Goal: Share content: Distribute website content to other platforms or users

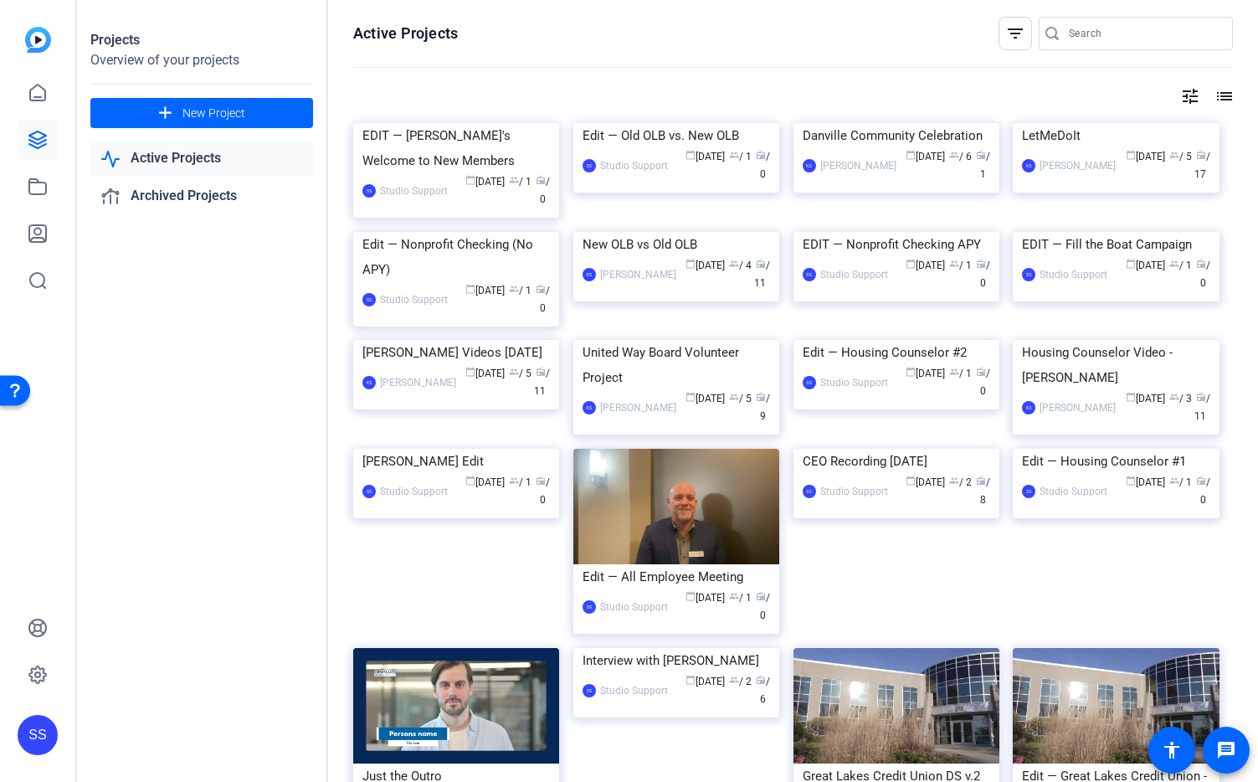
click at [44, 666] on div "SS" at bounding box center [38, 735] width 40 height 40
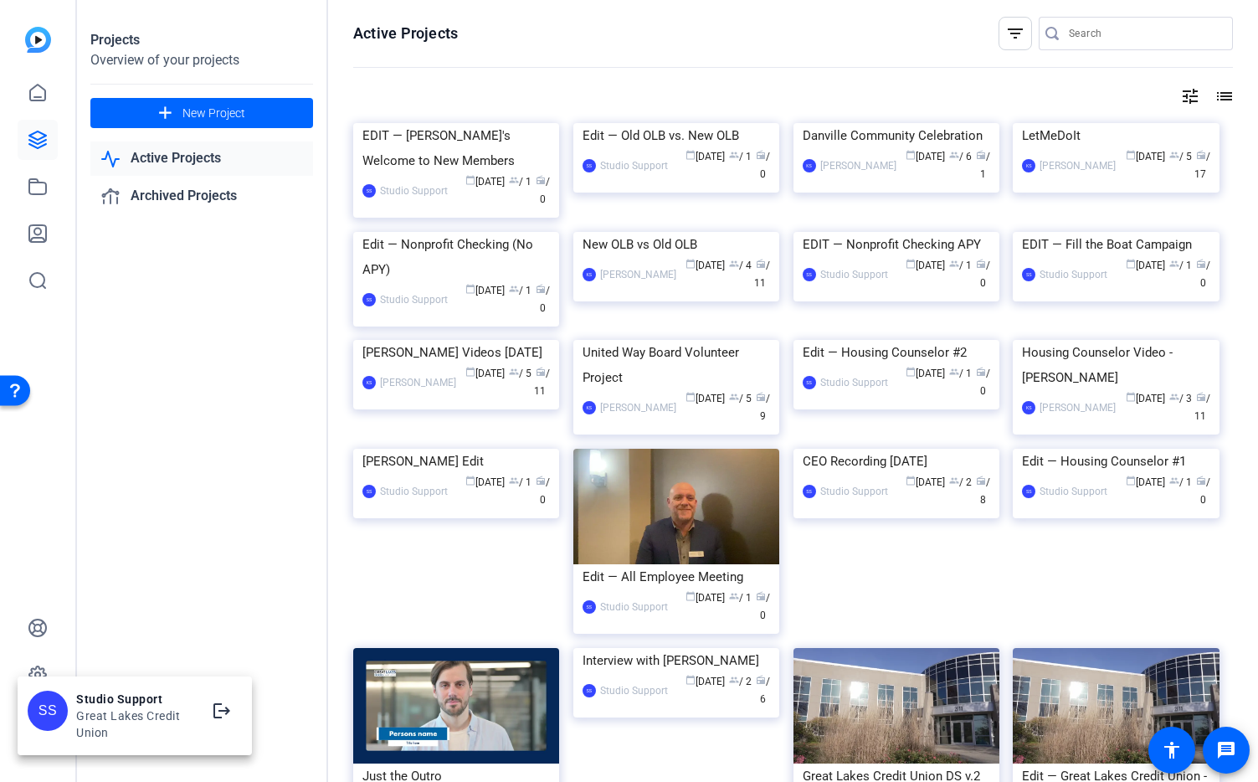
click at [190, 519] on div at bounding box center [629, 391] width 1258 height 782
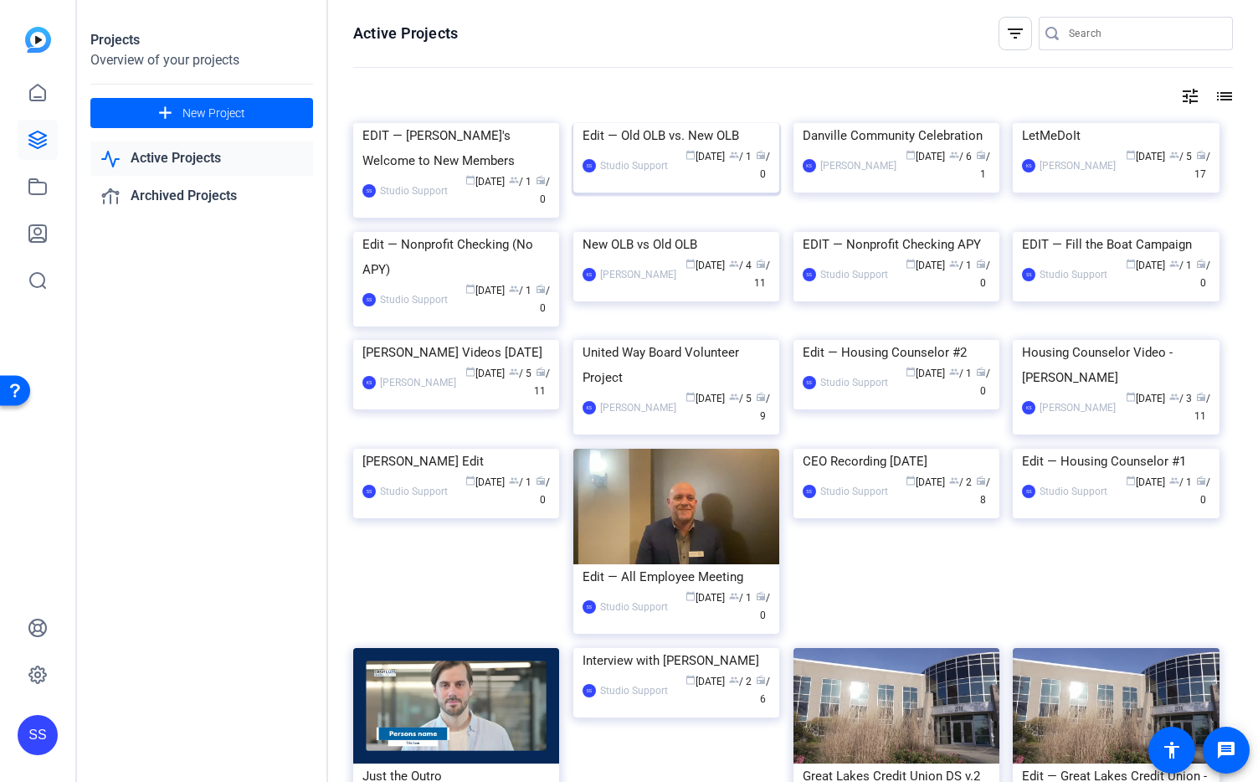
click at [682, 123] on img at bounding box center [676, 123] width 206 height 0
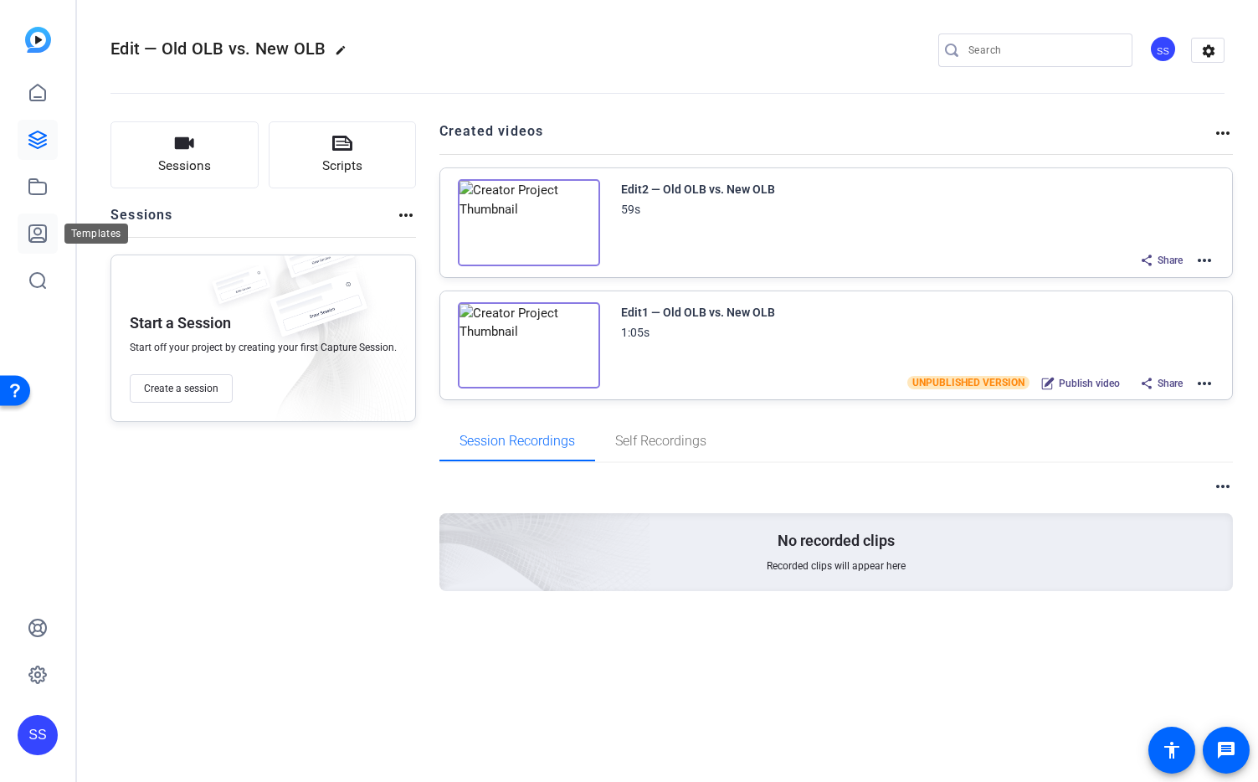
click at [19, 235] on link at bounding box center [38, 233] width 40 height 40
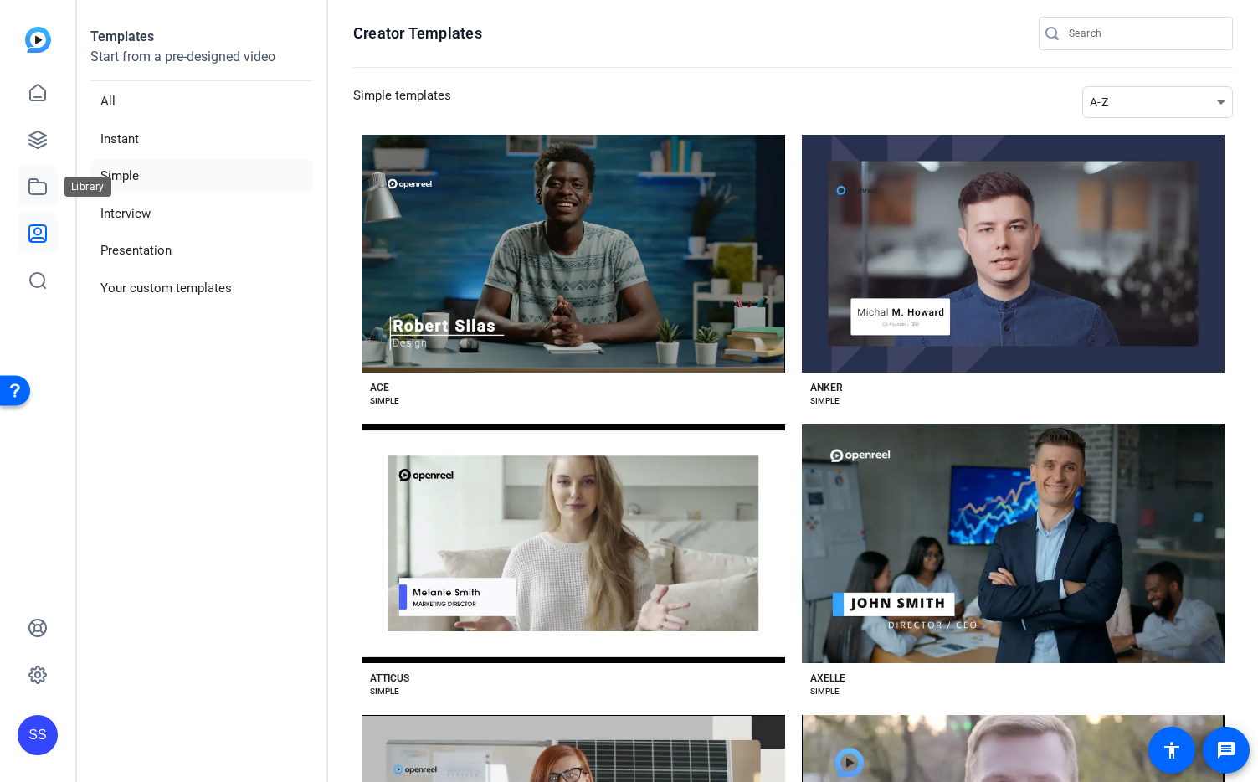
click at [33, 175] on link at bounding box center [38, 187] width 40 height 40
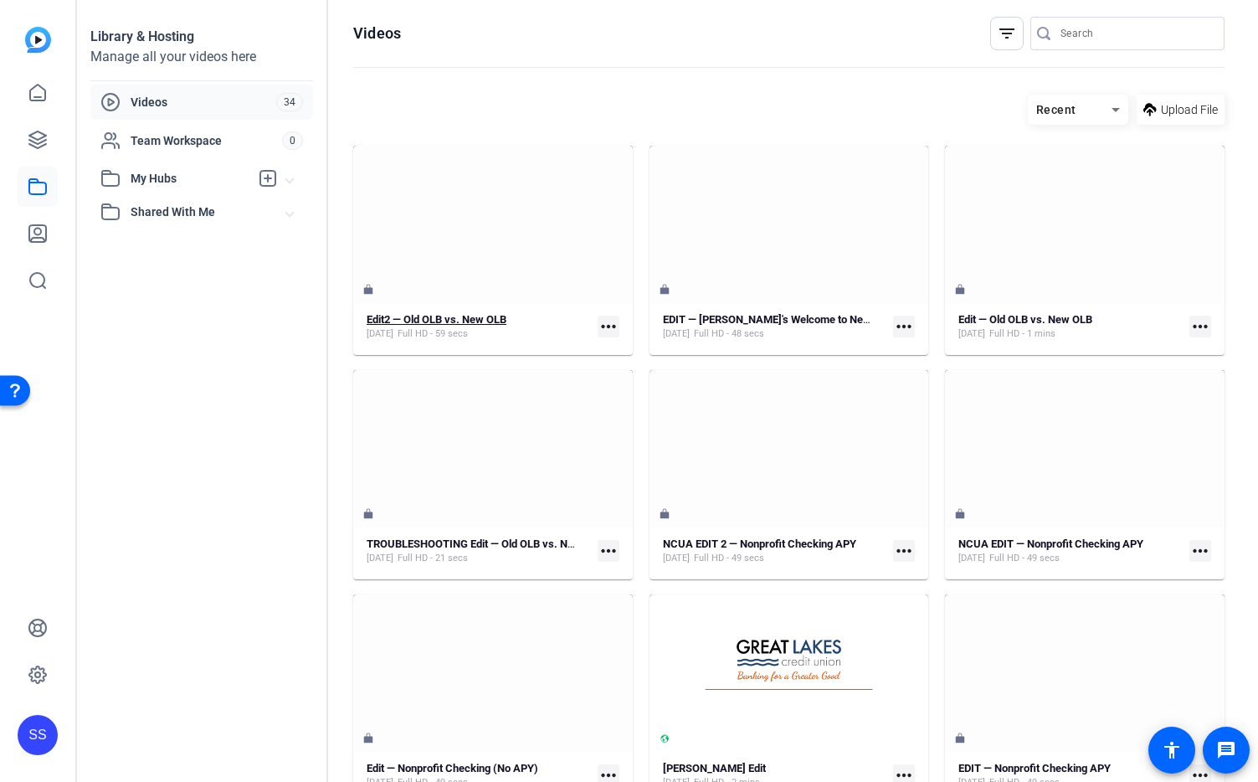
click at [501, 316] on strong "Edit2 — Old OLB vs. New OLB" at bounding box center [437, 319] width 140 height 13
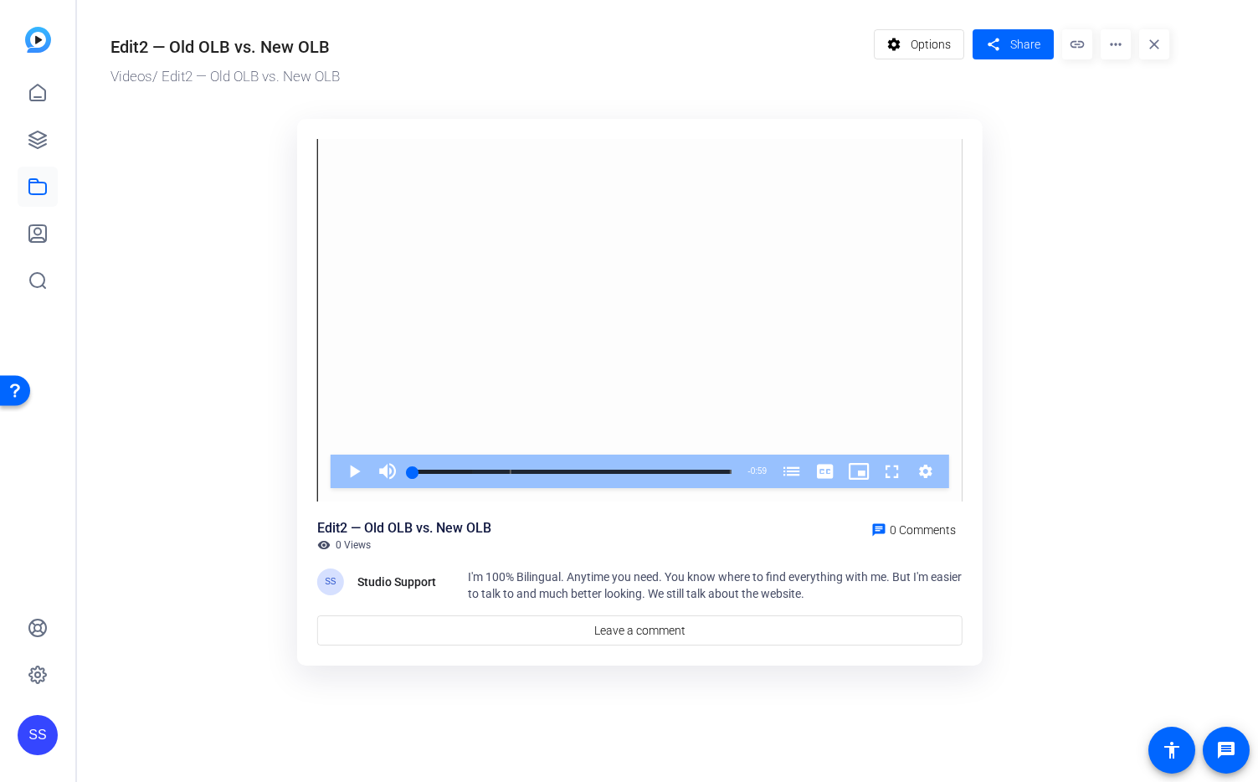
click at [198, 211] on ktd-grid "Video Player is loading. Play Video Play Mute Current Time 0:00 / Duration 0:59…" at bounding box center [640, 393] width 1059 height 569
click at [1040, 39] on span "Share" at bounding box center [1025, 45] width 30 height 18
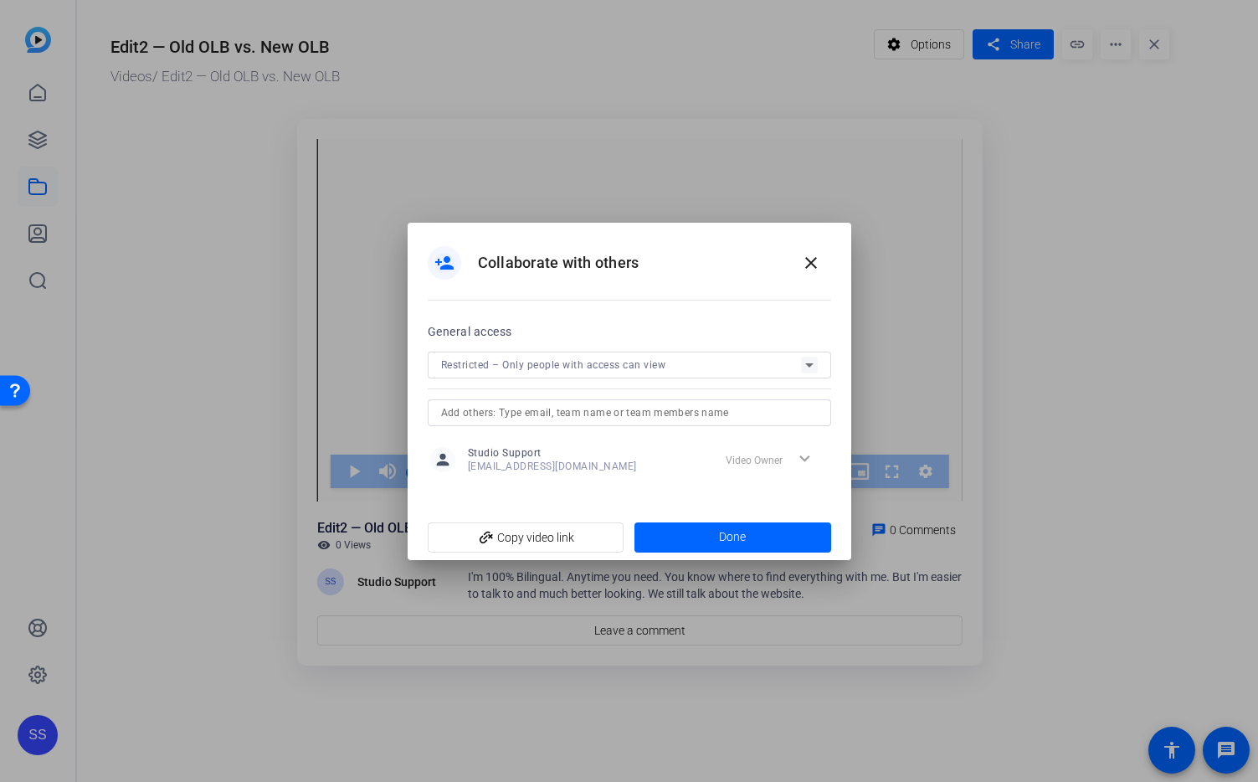
click at [540, 415] on input "text" at bounding box center [629, 413] width 377 height 20
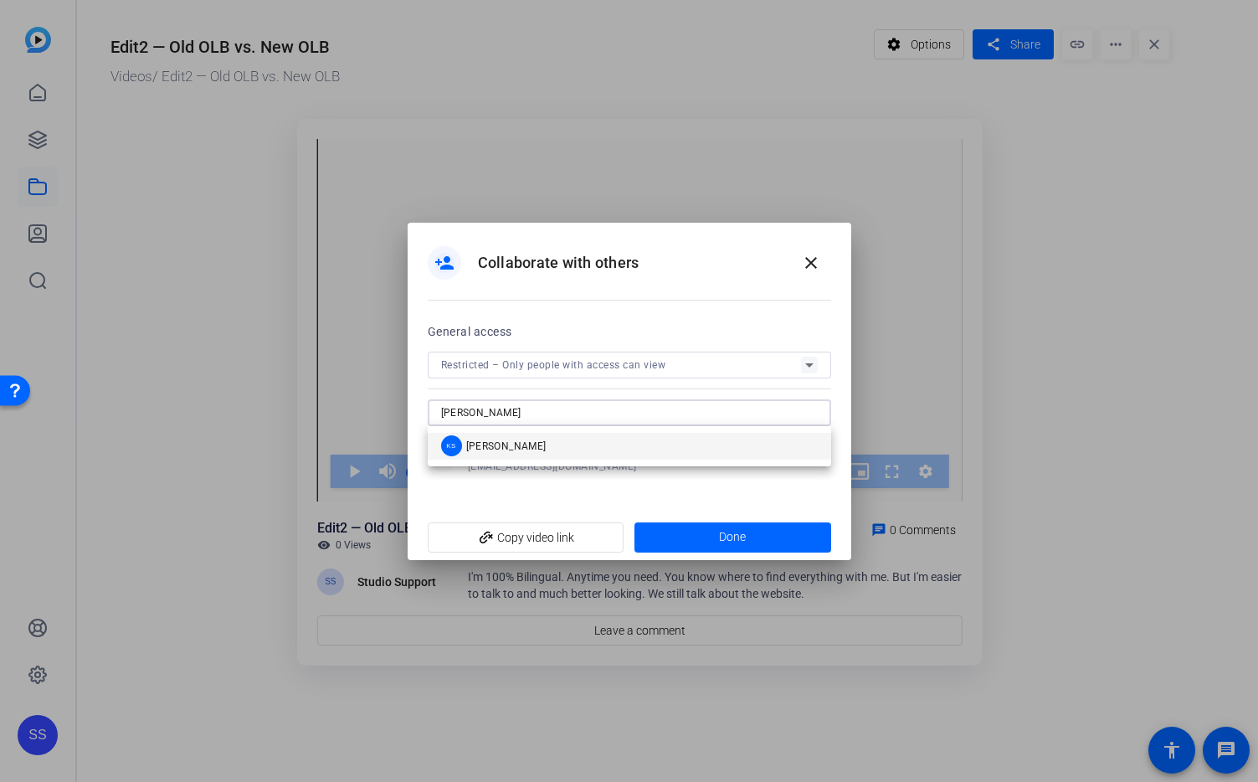
type input "[PERSON_NAME]"
click at [534, 440] on span "[PERSON_NAME]" at bounding box center [506, 445] width 80 height 13
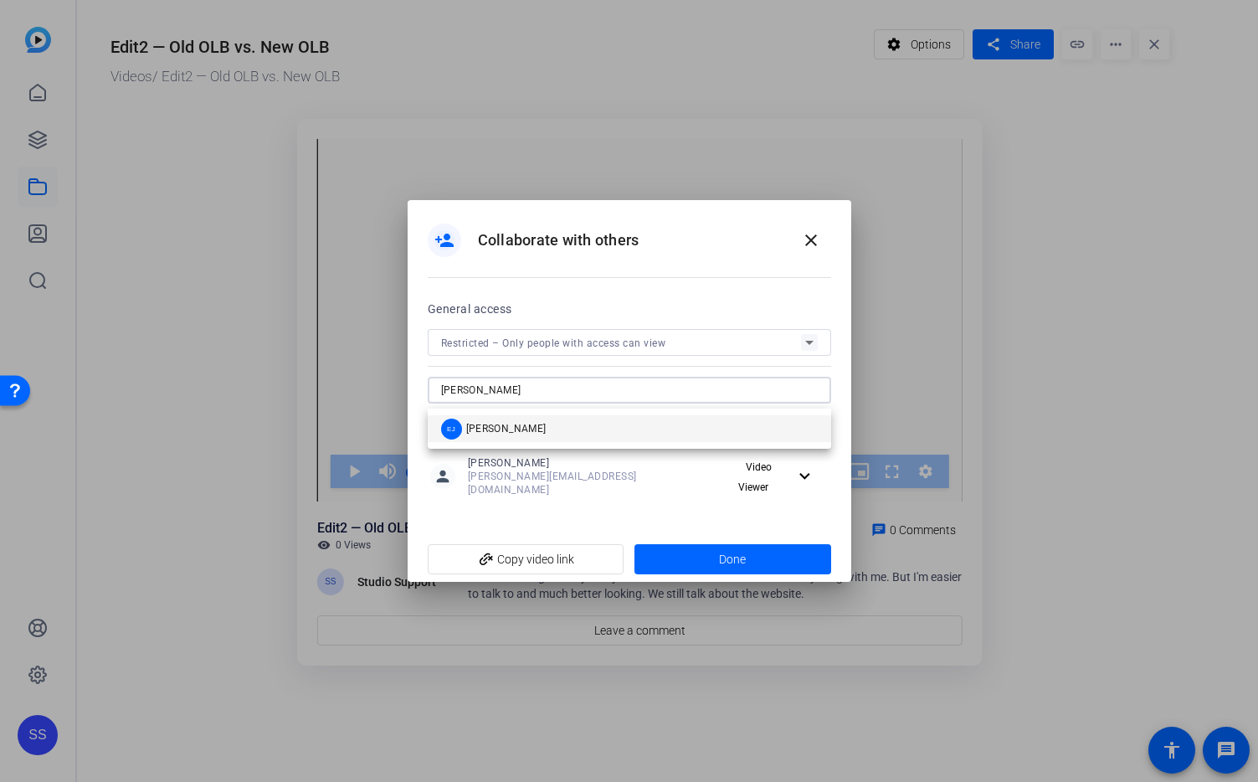
type input "[PERSON_NAME]"
click at [493, 425] on mat-option "EJ [PERSON_NAME]" at bounding box center [629, 428] width 403 height 27
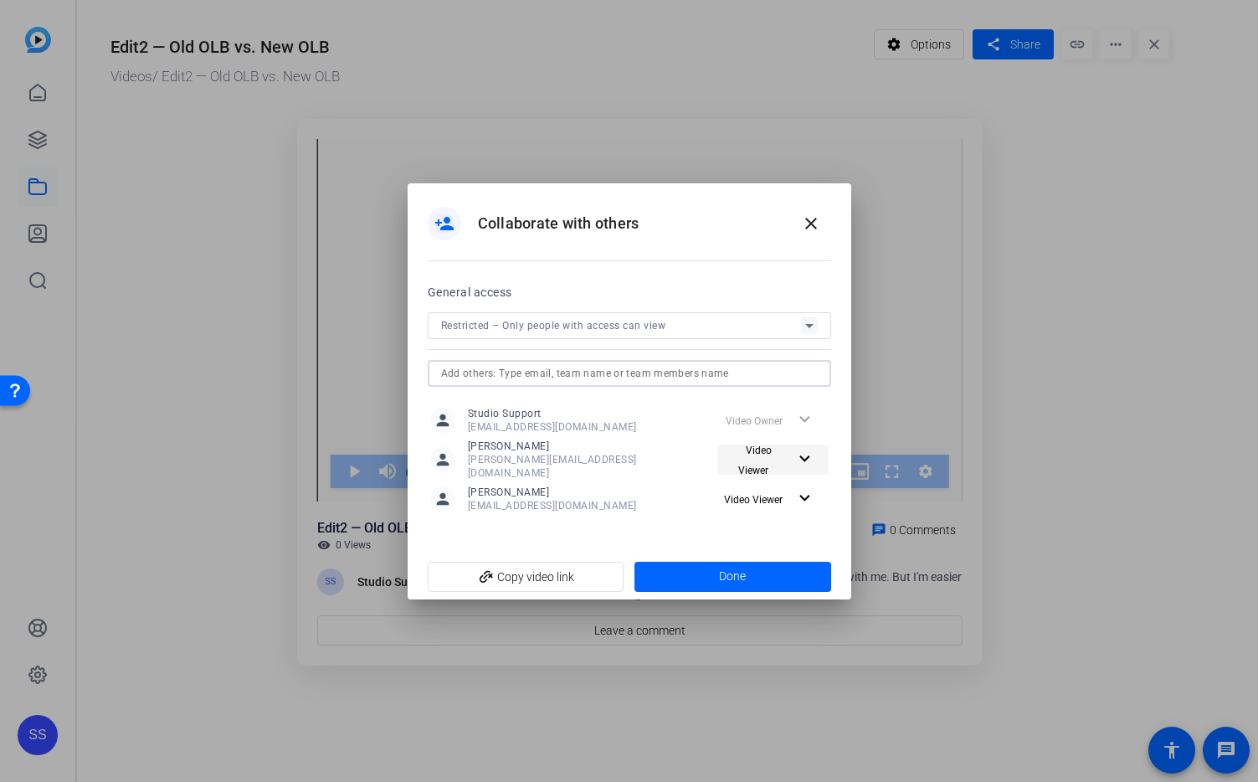
click at [794, 465] on mat-icon "expand_more" at bounding box center [804, 459] width 21 height 21
click at [790, 493] on span "Video Editor" at bounding box center [788, 493] width 59 height 12
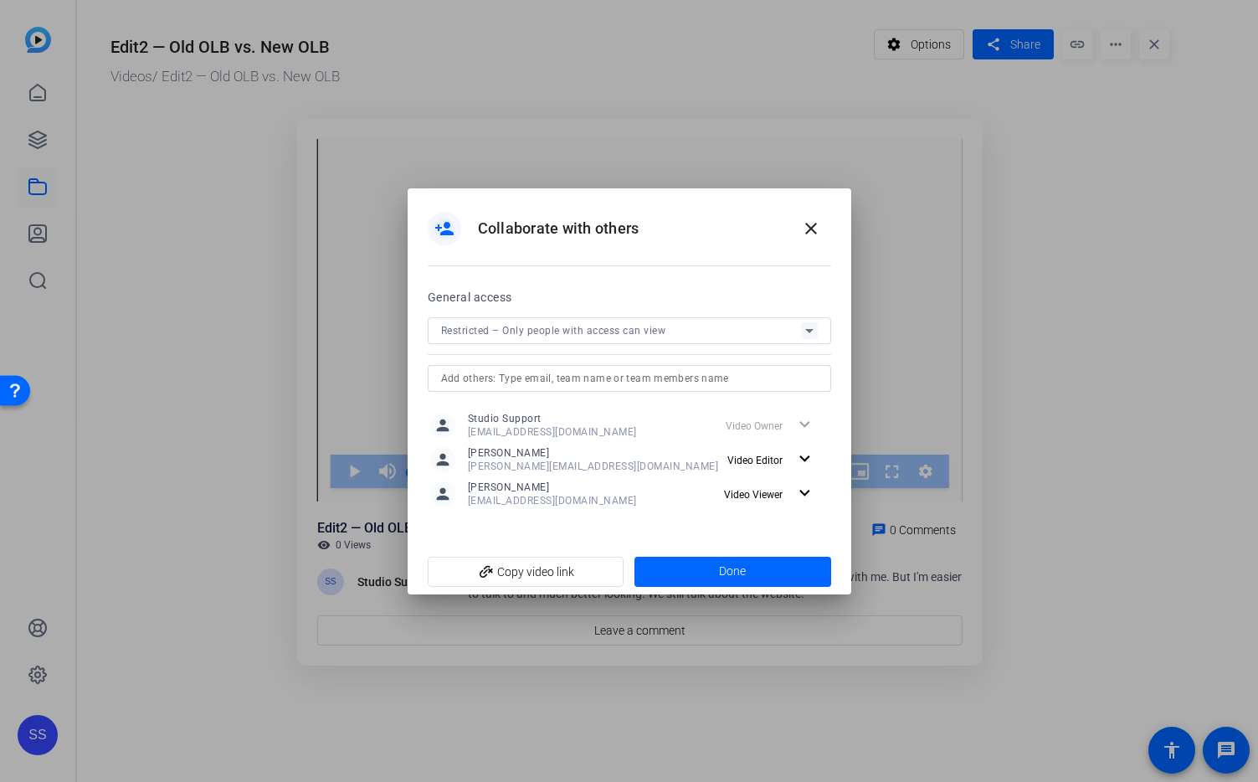
click at [790, 493] on span "Video Viewer" at bounding box center [759, 494] width 70 height 20
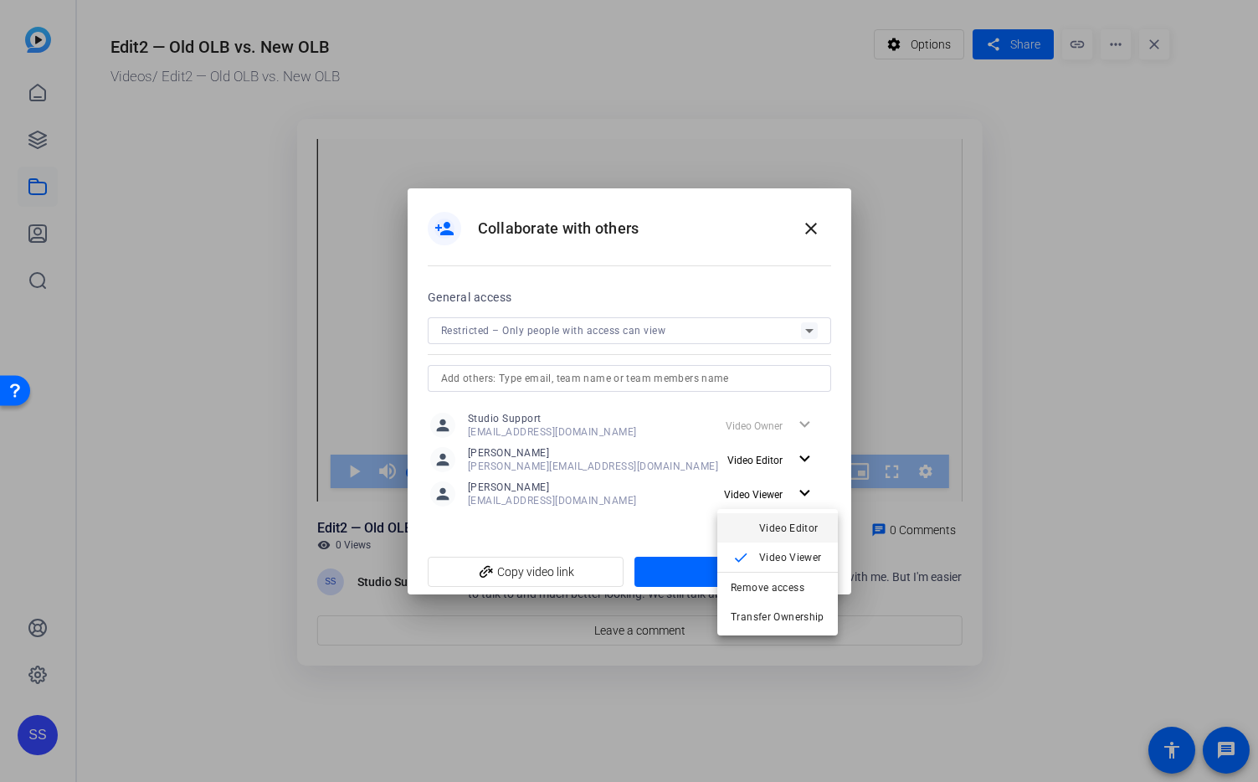
click at [790, 517] on span "Video Editor" at bounding box center [791, 527] width 65 height 20
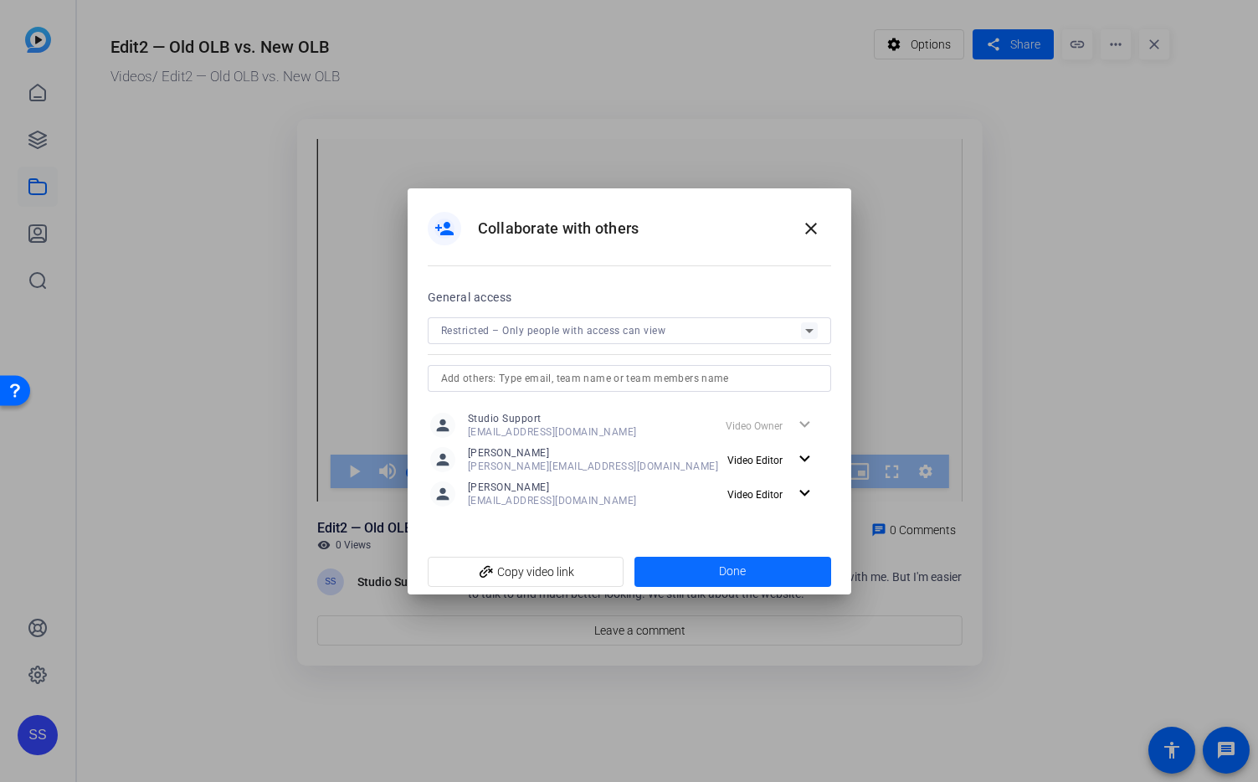
click at [791, 568] on span at bounding box center [733, 572] width 197 height 40
